Goal: Complete application form: Complete application form

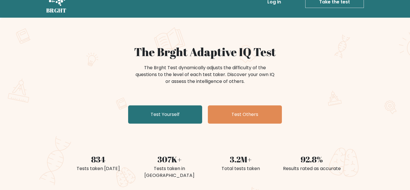
scroll to position [20, 0]
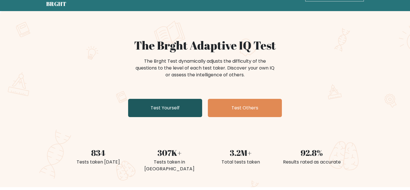
click at [178, 109] on link "Test Yourself" at bounding box center [165, 108] width 74 height 18
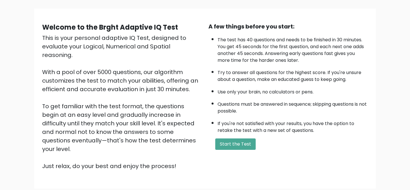
scroll to position [42, 0]
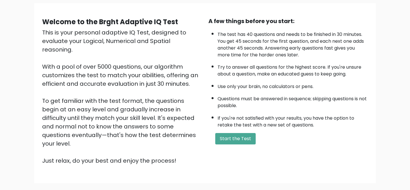
click at [237, 144] on div "A few things before you start: The test has 40 questions and needs to be finish…" at bounding box center [288, 91] width 166 height 148
click at [236, 139] on button "Start the Test" at bounding box center [235, 138] width 40 height 11
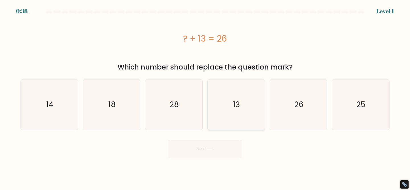
click at [234, 105] on text "13" at bounding box center [236, 104] width 7 height 11
click at [205, 97] on input "d. 13" at bounding box center [205, 95] width 0 height 1
radio input "true"
click at [208, 149] on icon at bounding box center [211, 149] width 8 height 3
click at [201, 153] on button "Next" at bounding box center [205, 149] width 74 height 18
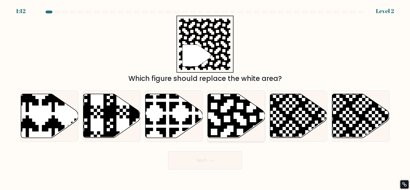
click at [243, 118] on icon at bounding box center [253, 93] width 104 height 104
click at [205, 97] on input "d." at bounding box center [205, 95] width 0 height 1
radio input "true"
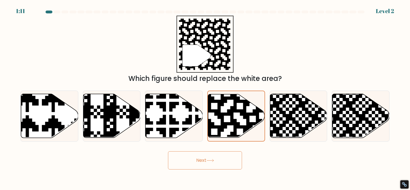
click at [221, 159] on button "Next" at bounding box center [205, 160] width 74 height 18
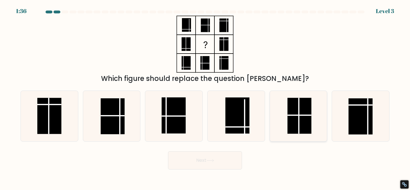
click at [296, 117] on rect at bounding box center [299, 116] width 24 height 36
click at [205, 97] on input "e." at bounding box center [205, 95] width 0 height 1
radio input "true"
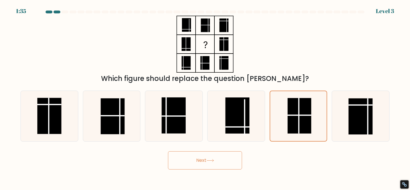
click at [206, 156] on button "Next" at bounding box center [205, 160] width 74 height 18
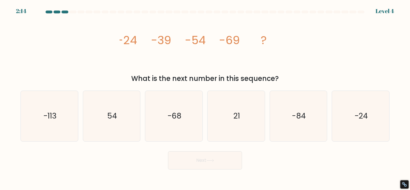
click at [153, 169] on div "Next" at bounding box center [205, 158] width 376 height 21
click at [307, 120] on icon "-84" at bounding box center [298, 116] width 50 height 50
click at [205, 97] on input "e. -84" at bounding box center [205, 95] width 0 height 1
radio input "true"
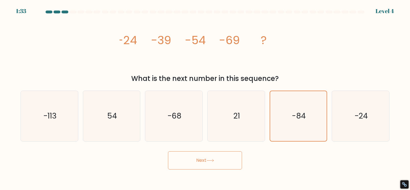
click at [201, 162] on button "Next" at bounding box center [205, 160] width 74 height 18
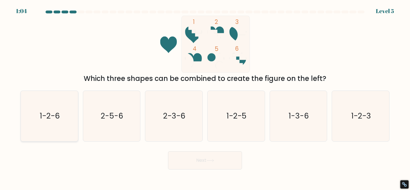
click at [50, 106] on icon "1-2-6" at bounding box center [49, 116] width 50 height 50
click at [205, 97] on input "a. 1-2-6" at bounding box center [205, 95] width 0 height 1
radio input "true"
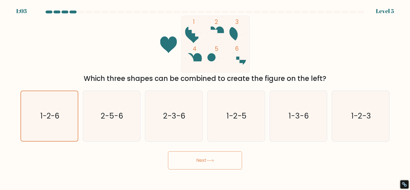
click at [207, 158] on button "Next" at bounding box center [205, 160] width 74 height 18
